Goal: Check status: Check status

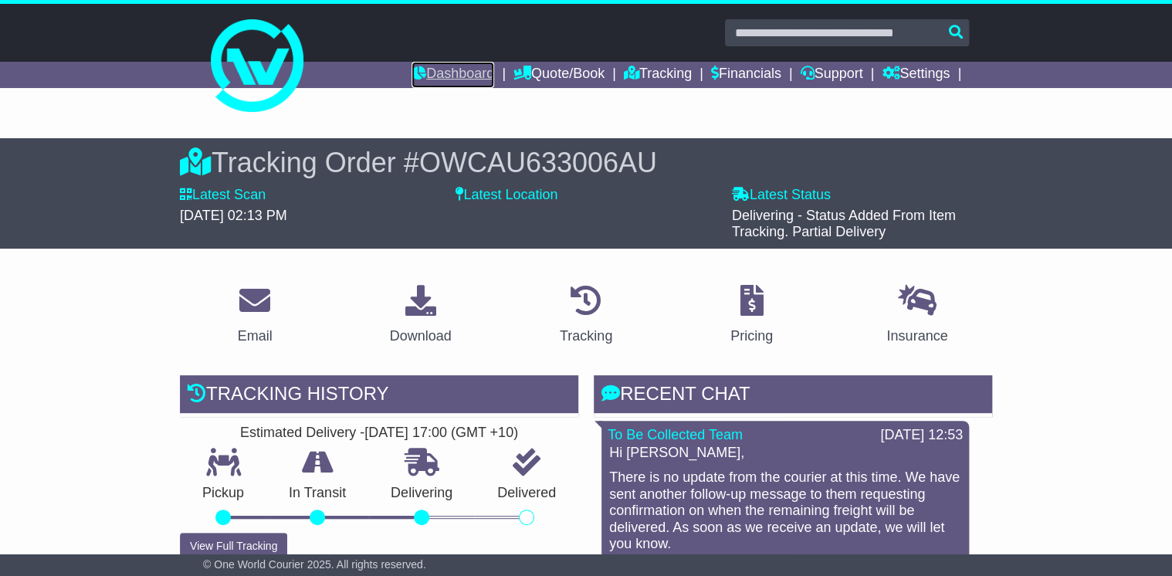
click at [439, 72] on link "Dashboard" at bounding box center [452, 75] width 83 height 26
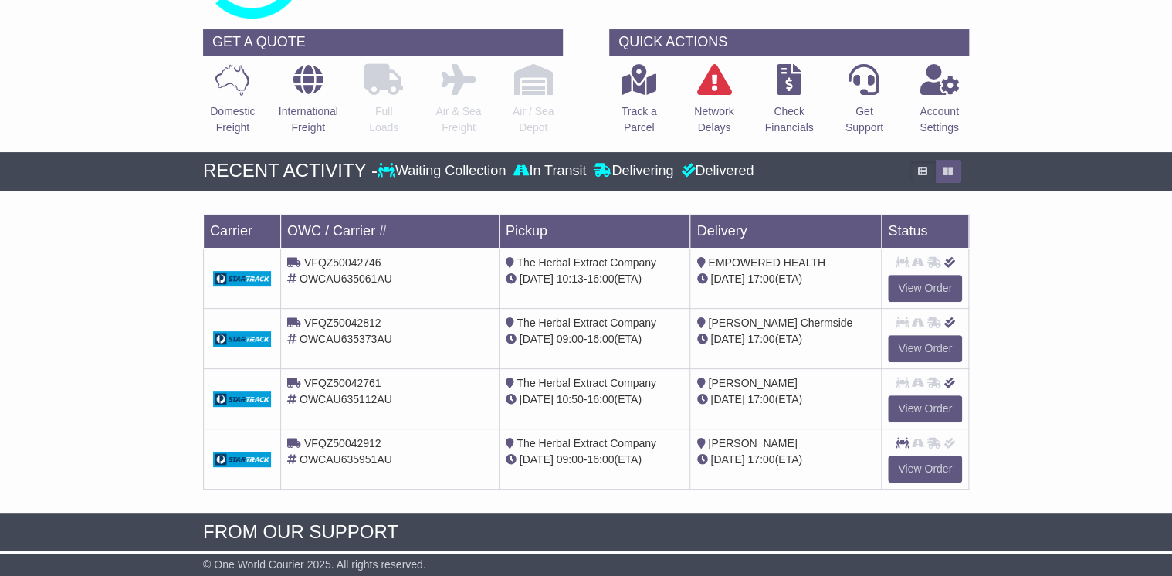
scroll to position [62, 0]
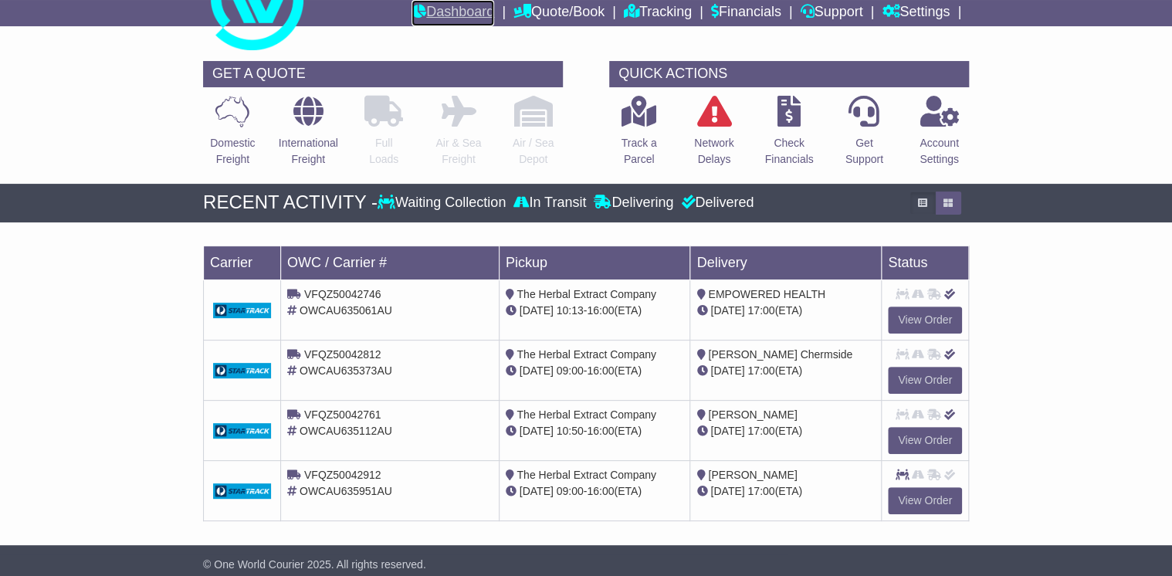
click at [448, 19] on link "Dashboard" at bounding box center [452, 13] width 83 height 26
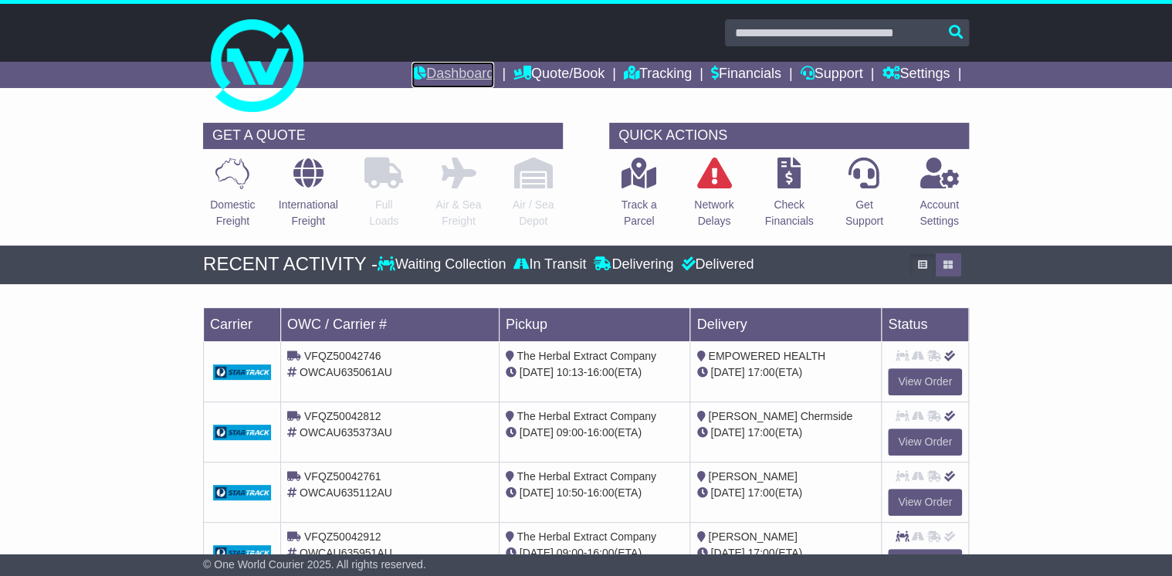
click at [456, 77] on link "Dashboard" at bounding box center [452, 75] width 83 height 26
click at [448, 73] on link "Dashboard" at bounding box center [452, 75] width 83 height 26
click at [71, 346] on div "Loading... No bookings found Carrier OWC / Carrier # Pickup Delivery Status VFQ…" at bounding box center [586, 449] width 1172 height 315
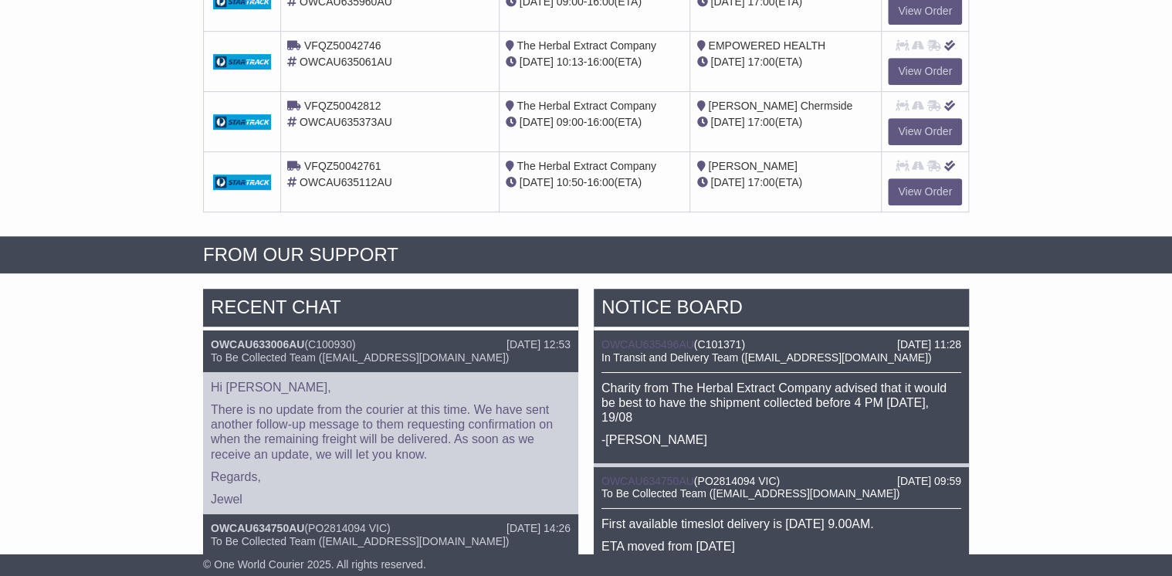
scroll to position [494, 0]
